Goal: Transaction & Acquisition: Subscribe to service/newsletter

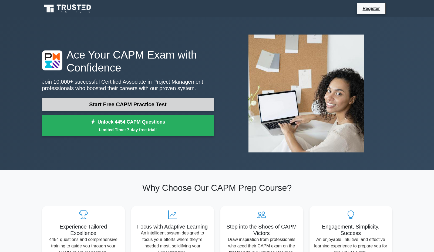
click at [132, 105] on link "Start Free CAPM Practice Test" at bounding box center [128, 104] width 172 height 13
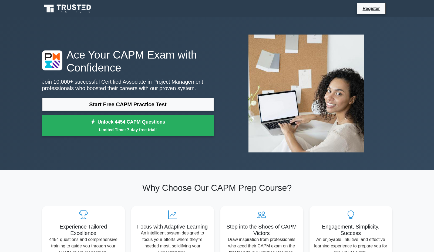
click at [199, 59] on h1 "Ace Your CAPM Exam with Confidence" at bounding box center [128, 61] width 172 height 26
click at [169, 56] on h1 "Ace Your CAPM Exam with Confidence" at bounding box center [128, 61] width 172 height 26
click at [84, 9] on icon at bounding box center [84, 9] width 4 height 1
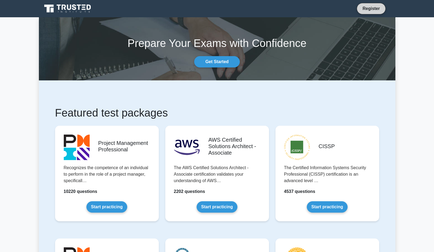
click at [371, 8] on link "Register" at bounding box center [371, 8] width 24 height 7
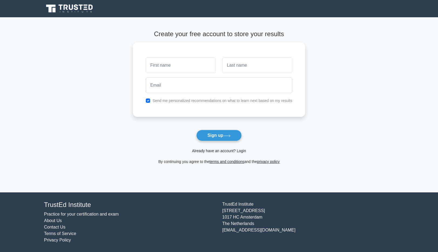
click at [211, 150] on link "Already have an account? Login" at bounding box center [219, 151] width 54 height 4
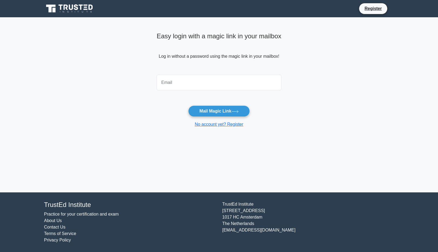
click at [117, 87] on main "Easy login with a magic link in your mailbox Log in without a password using th…" at bounding box center [219, 104] width 438 height 175
click at [176, 79] on input "email" at bounding box center [218, 83] width 125 height 16
type input "[EMAIL_ADDRESS][DOMAIN_NAME]"
click at [208, 113] on button "Mail Magic Link" at bounding box center [218, 110] width 61 height 11
